Goal: Navigation & Orientation: Go to known website

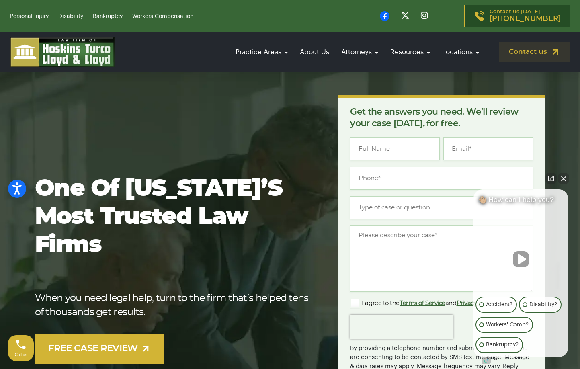
click at [566, 176] on button "Close Intaker Chat Widget" at bounding box center [563, 178] width 11 height 11
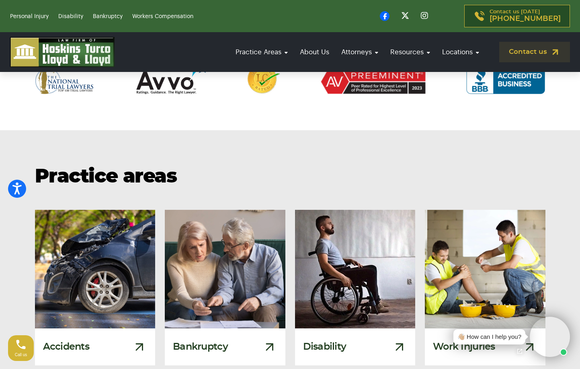
scroll to position [442, 0]
